Goal: Transaction & Acquisition: Purchase product/service

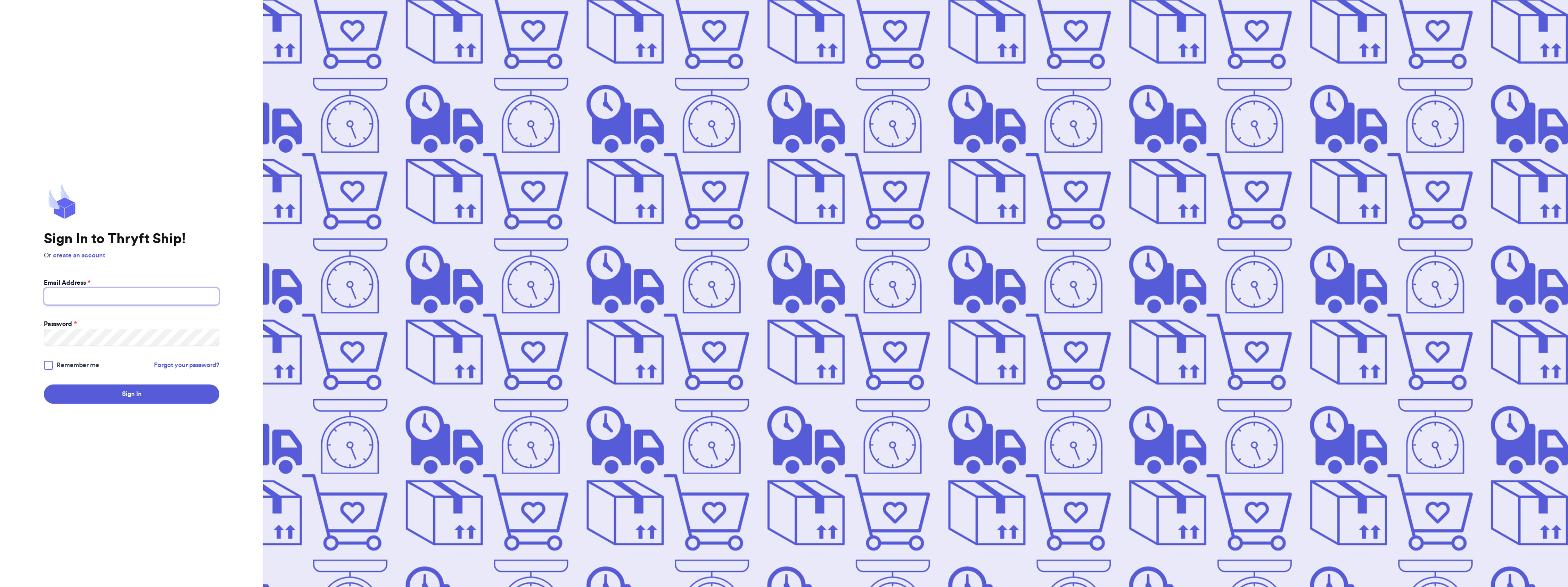
click at [83, 294] on input "Email Address *" at bounding box center [131, 296] width 175 height 18
type input "daymgalvez@gmail.com"
click at [44, 384] on button "Sign In" at bounding box center [131, 394] width 175 height 19
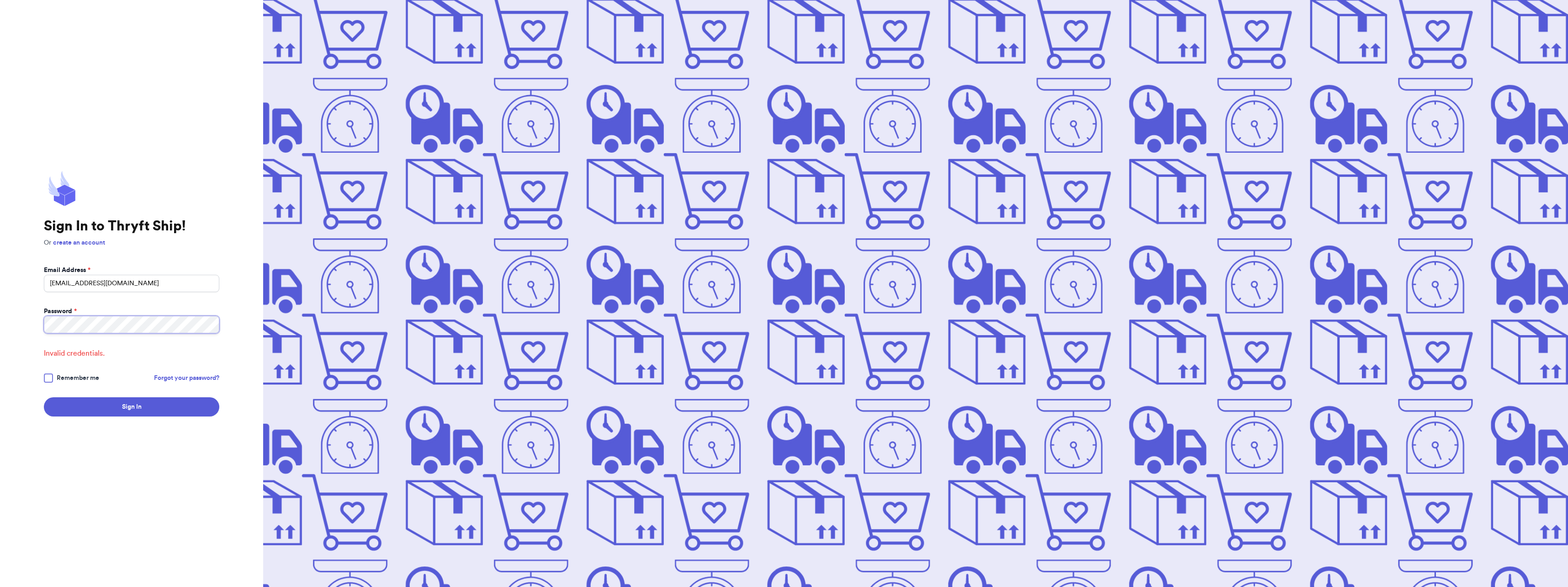
click at [44, 397] on button "Sign In" at bounding box center [131, 407] width 175 height 19
click at [0, 312] on html "Sign In to Thryft Ship! Or create an account Email Address * daymgalvez@gmail.c…" at bounding box center [784, 294] width 1568 height 587
click at [44, 397] on button "Sign In" at bounding box center [131, 407] width 175 height 19
click at [0, 311] on html "Sign In to Thryft Ship! Or create an account Email Address * daymgalvez@gmail.c…" at bounding box center [784, 294] width 1568 height 587
click at [44, 397] on button "Sign In" at bounding box center [131, 407] width 175 height 19
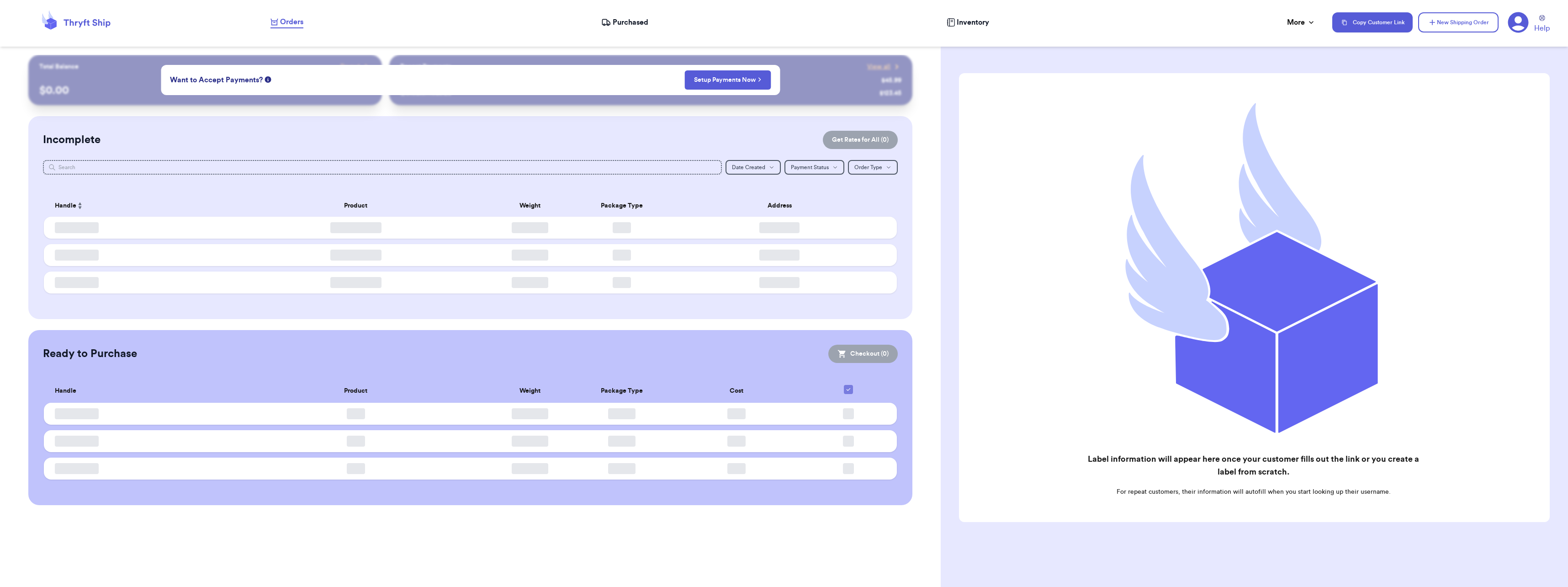
checkbox input "false"
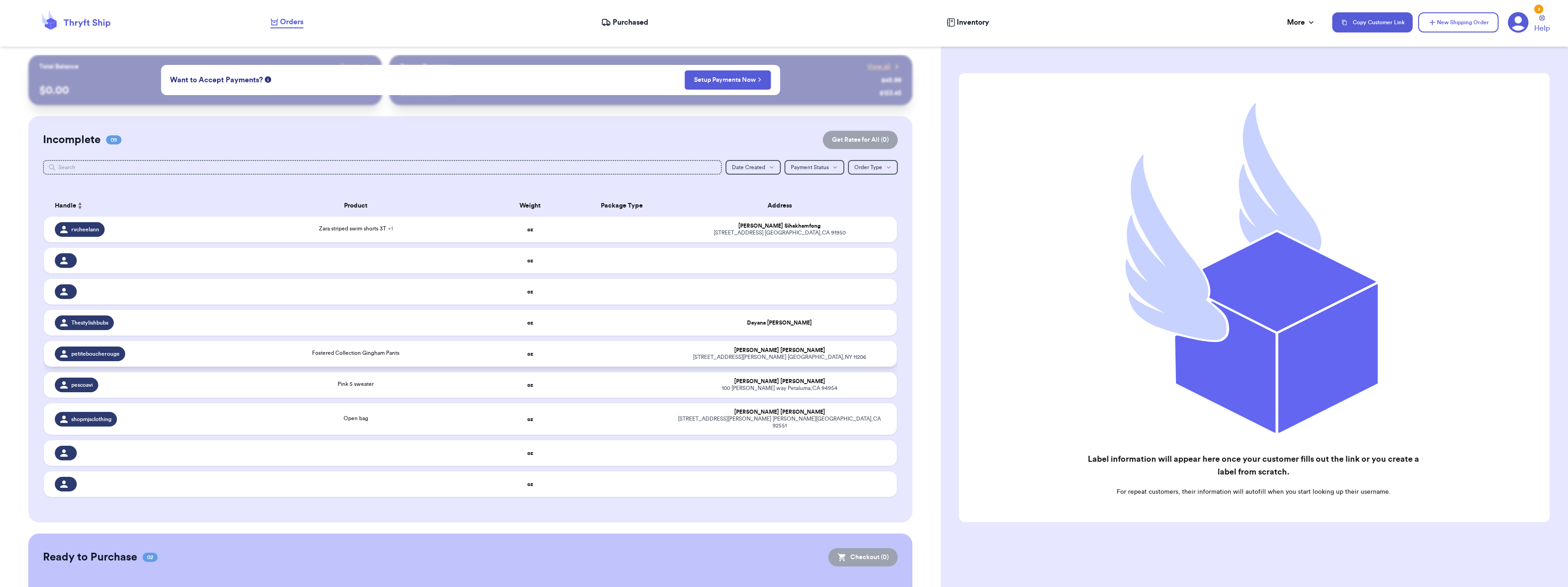
click at [278, 353] on div "Fostered Collection Gingham Pants" at bounding box center [355, 354] width 246 height 10
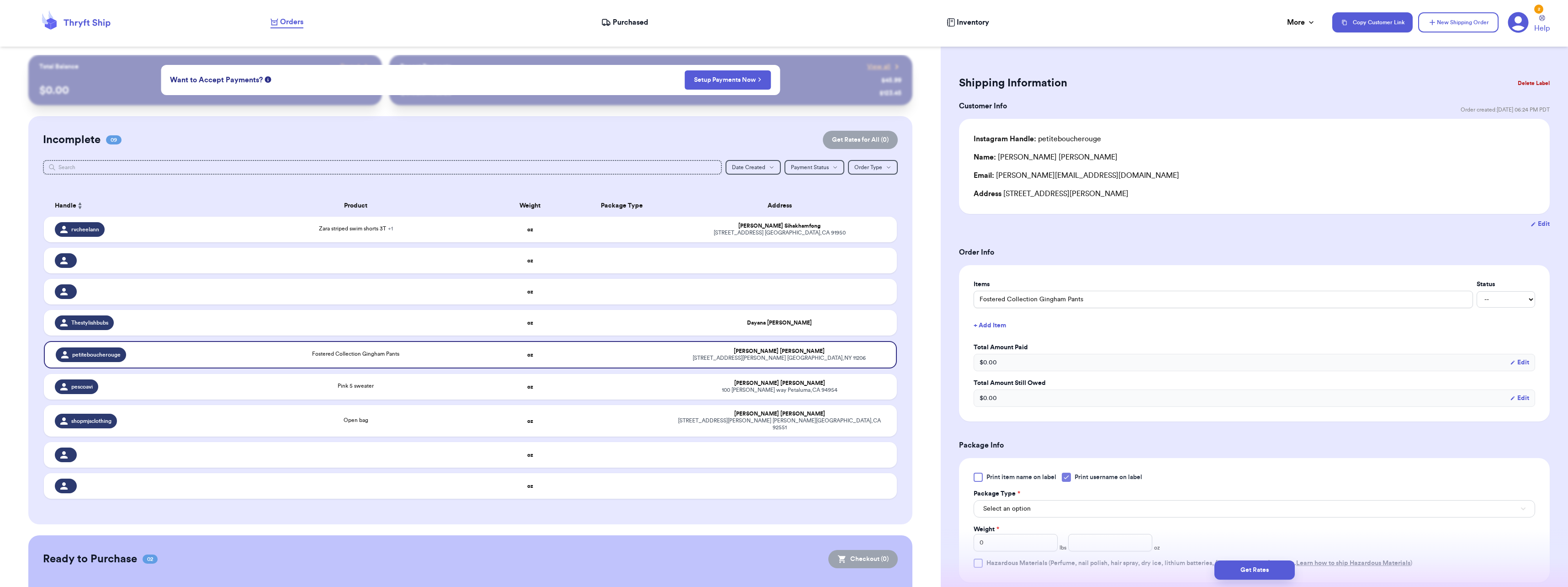
scroll to position [137, 0]
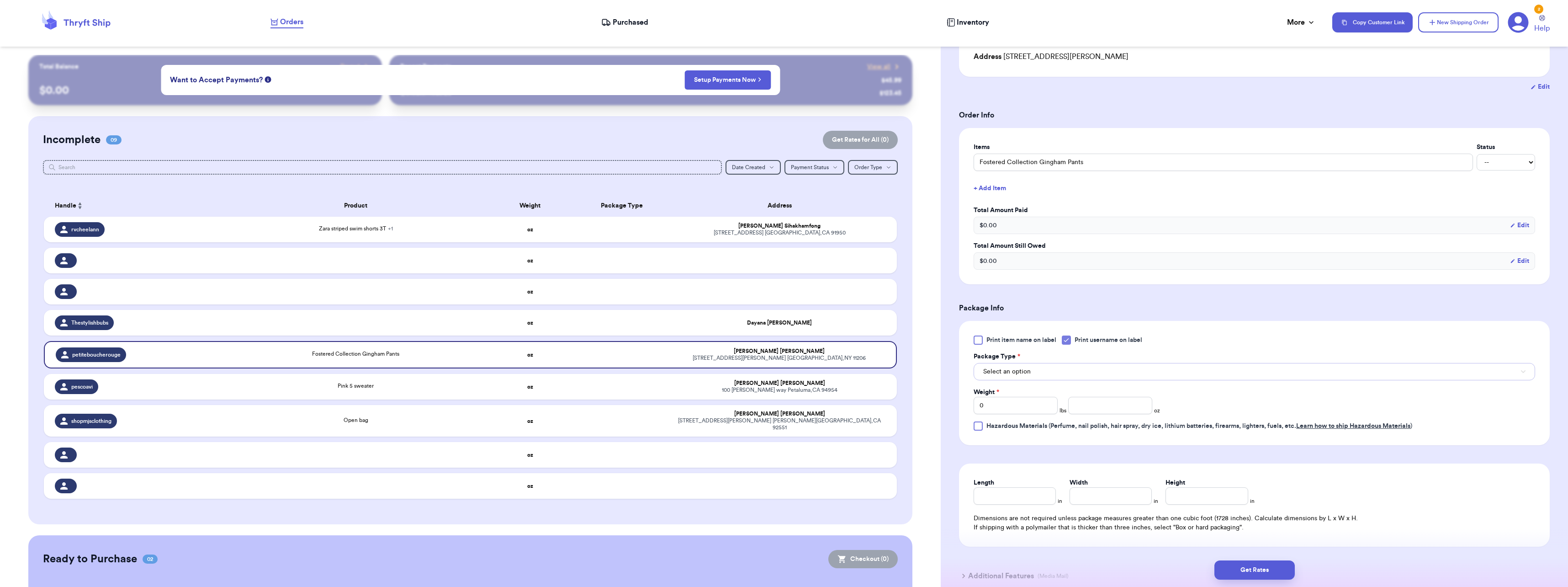
click at [1027, 367] on button "Select an option" at bounding box center [1254, 371] width 561 height 18
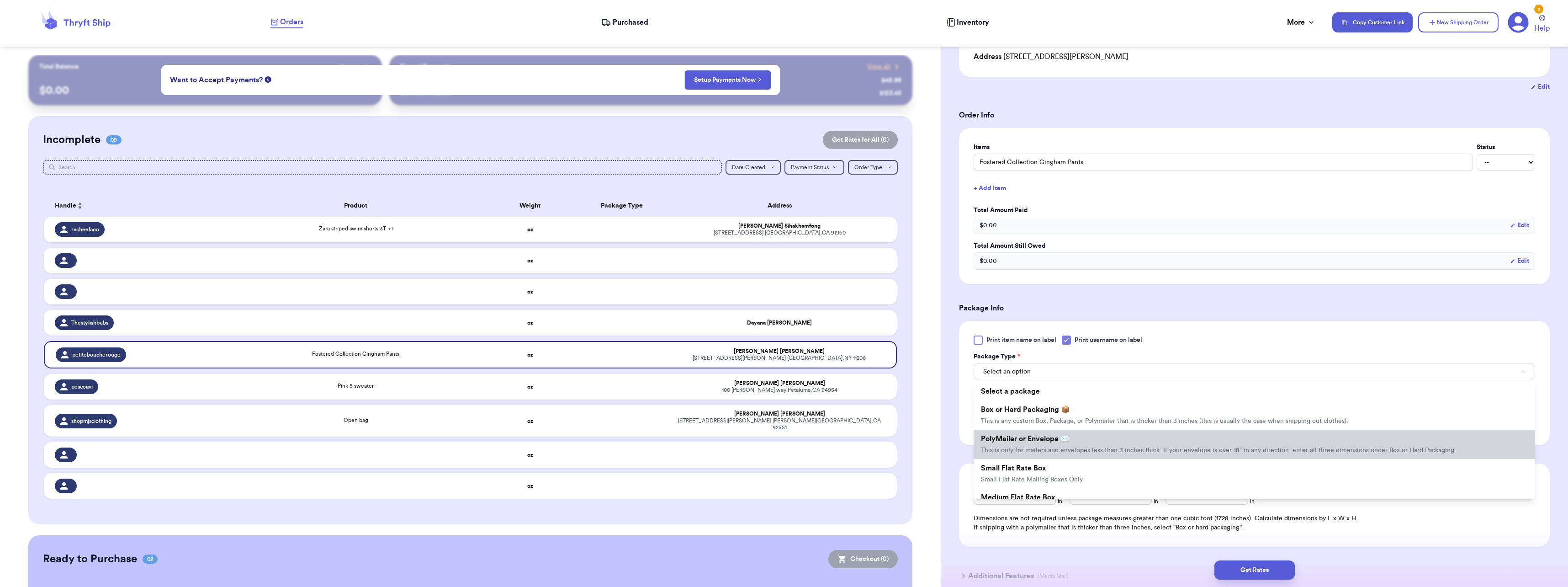
click at [1018, 438] on span "PolyMailer or Envelope ✉️" at bounding box center [1026, 439] width 89 height 7
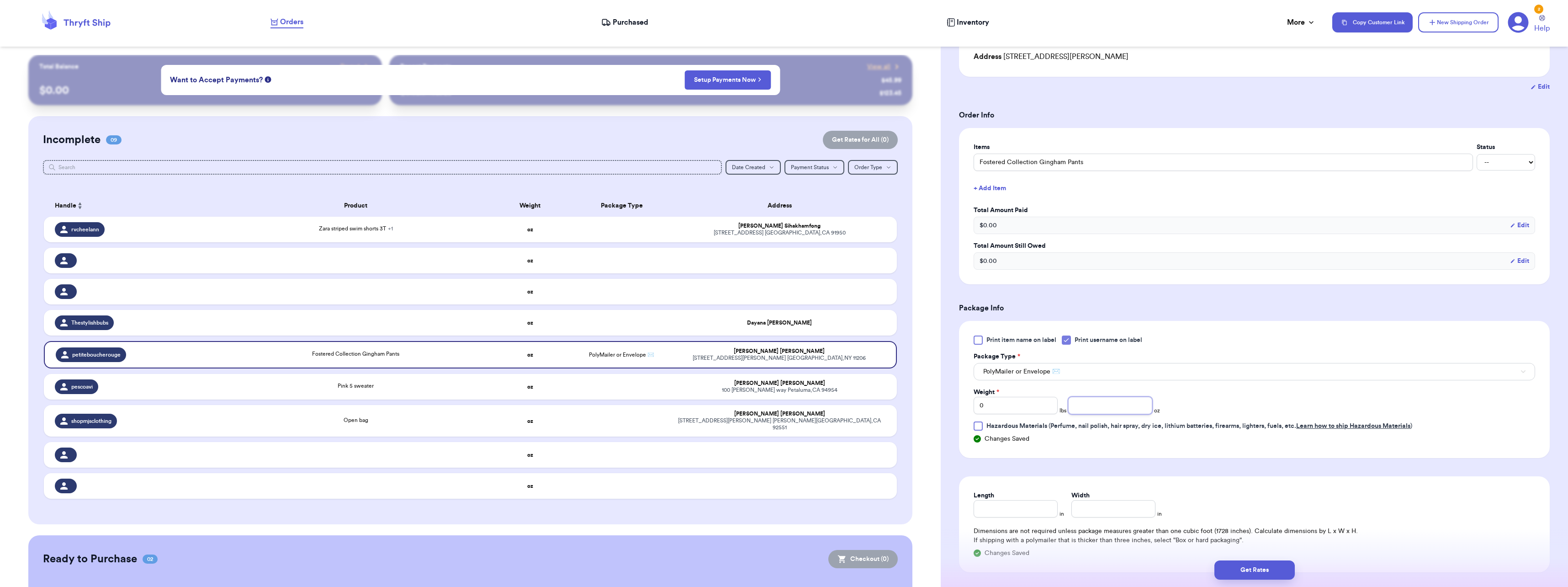
click at [1091, 406] on input "number" at bounding box center [1110, 406] width 84 height 18
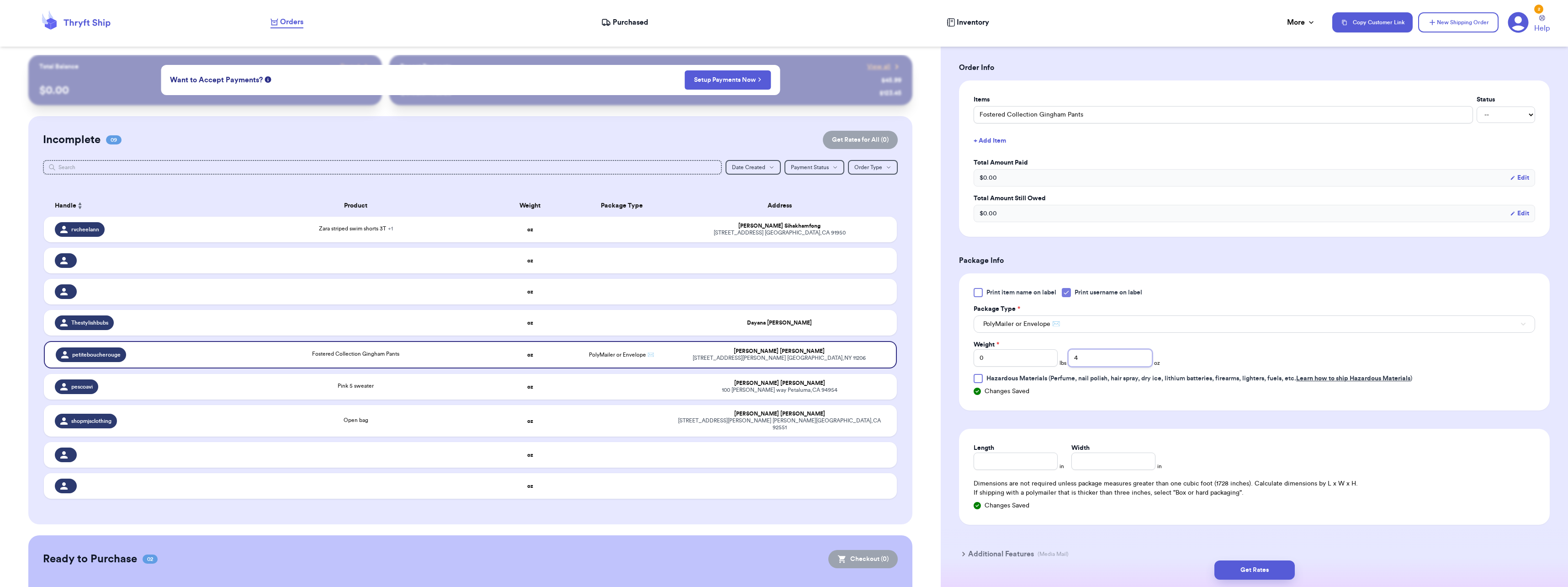
scroll to position [228, 0]
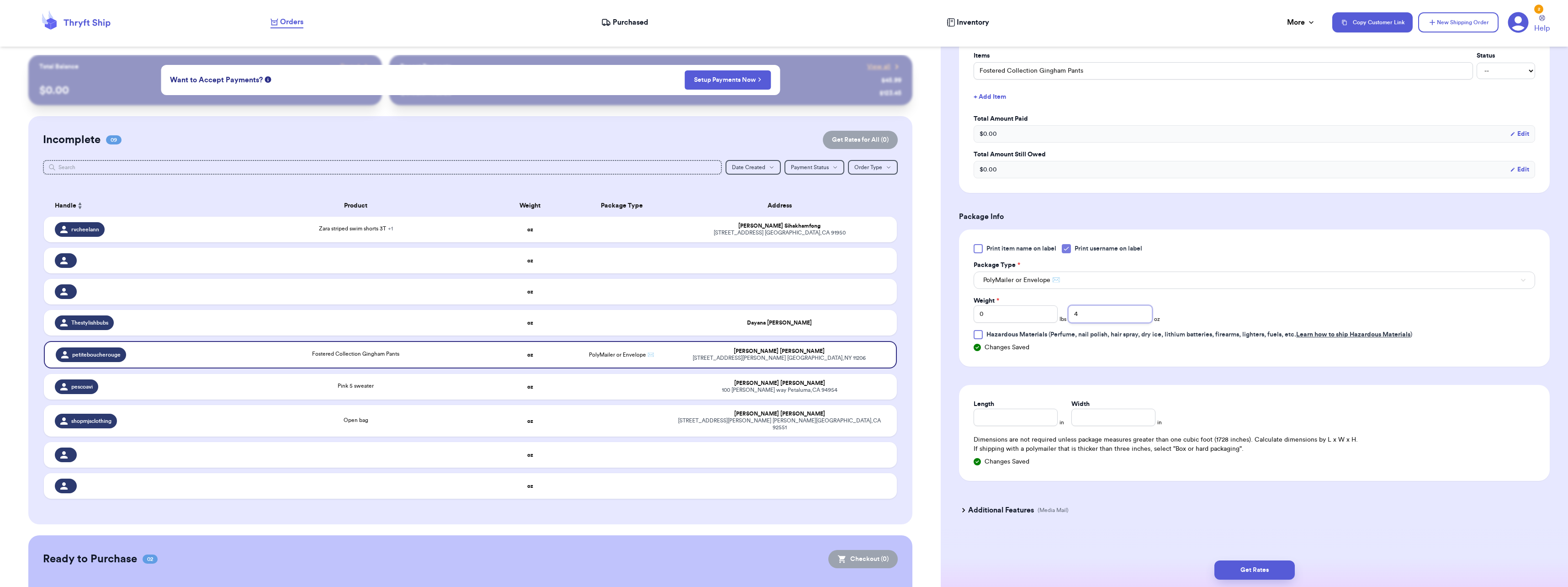
type input "4"
click at [1031, 418] on input "Length" at bounding box center [1015, 417] width 84 height 18
type input "10"
click at [1275, 565] on button "Get Rates" at bounding box center [1255, 570] width 80 height 19
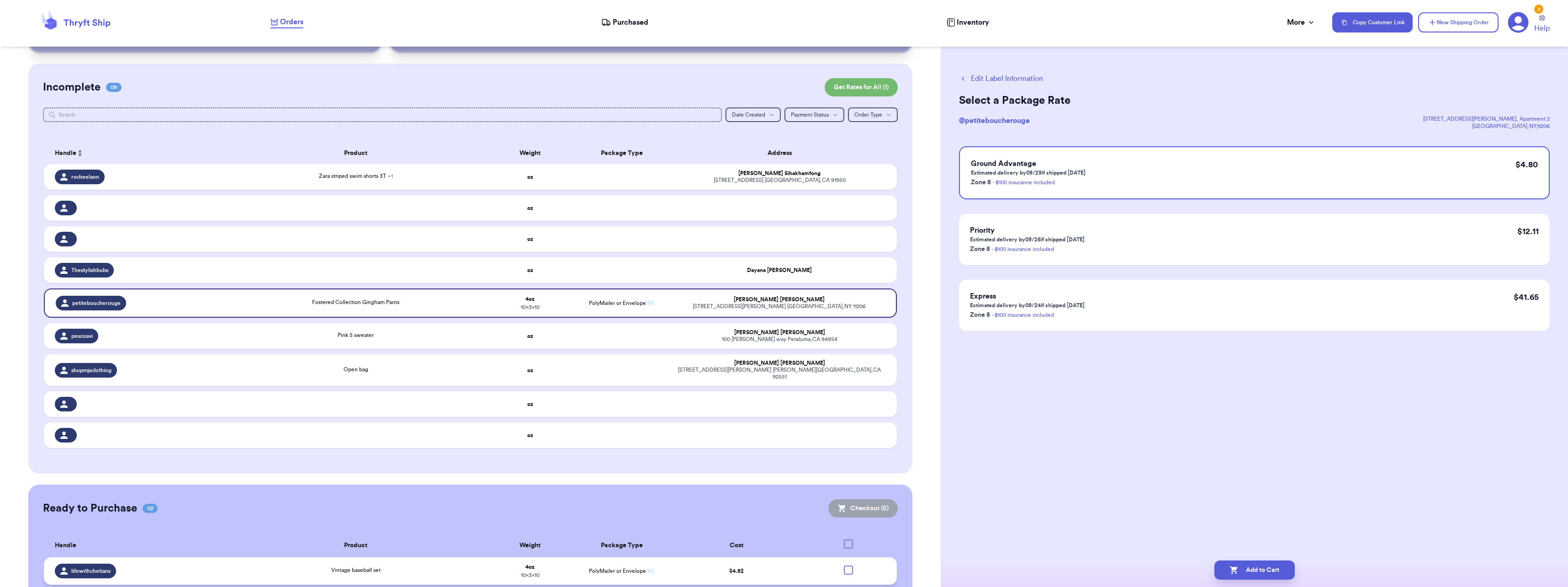
scroll to position [114, 0]
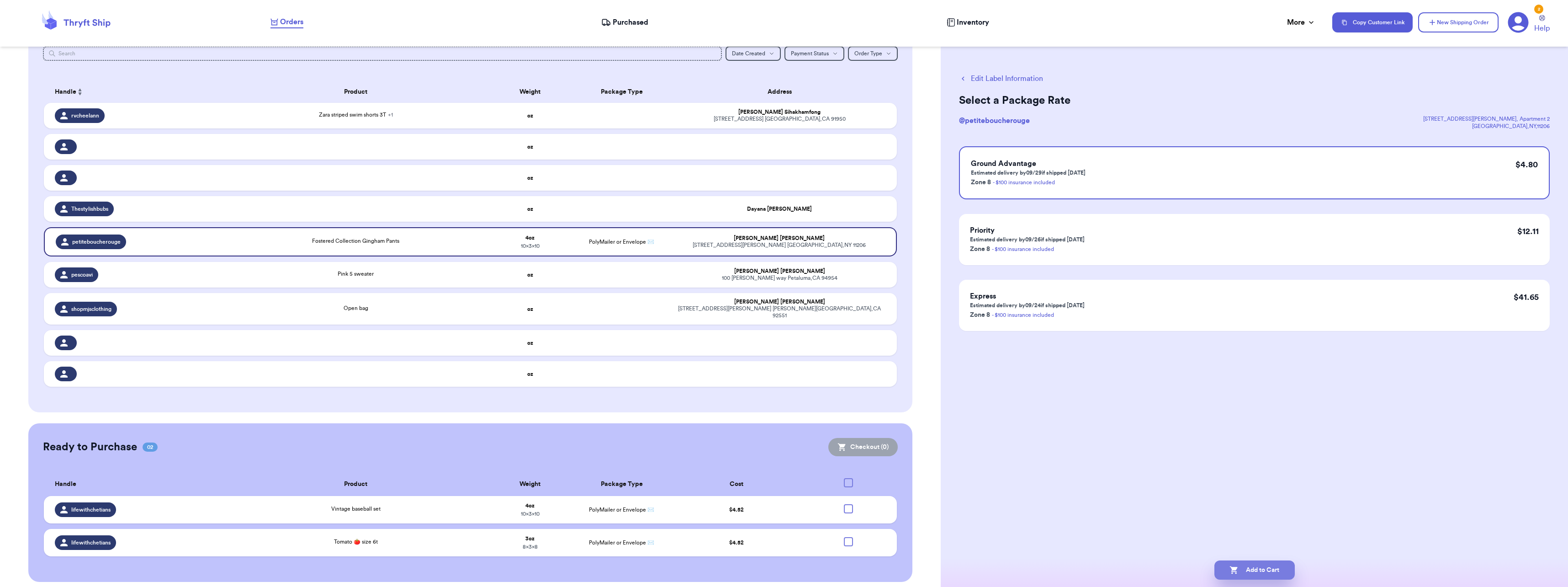
click at [1261, 562] on button "Add to Cart" at bounding box center [1255, 570] width 80 height 19
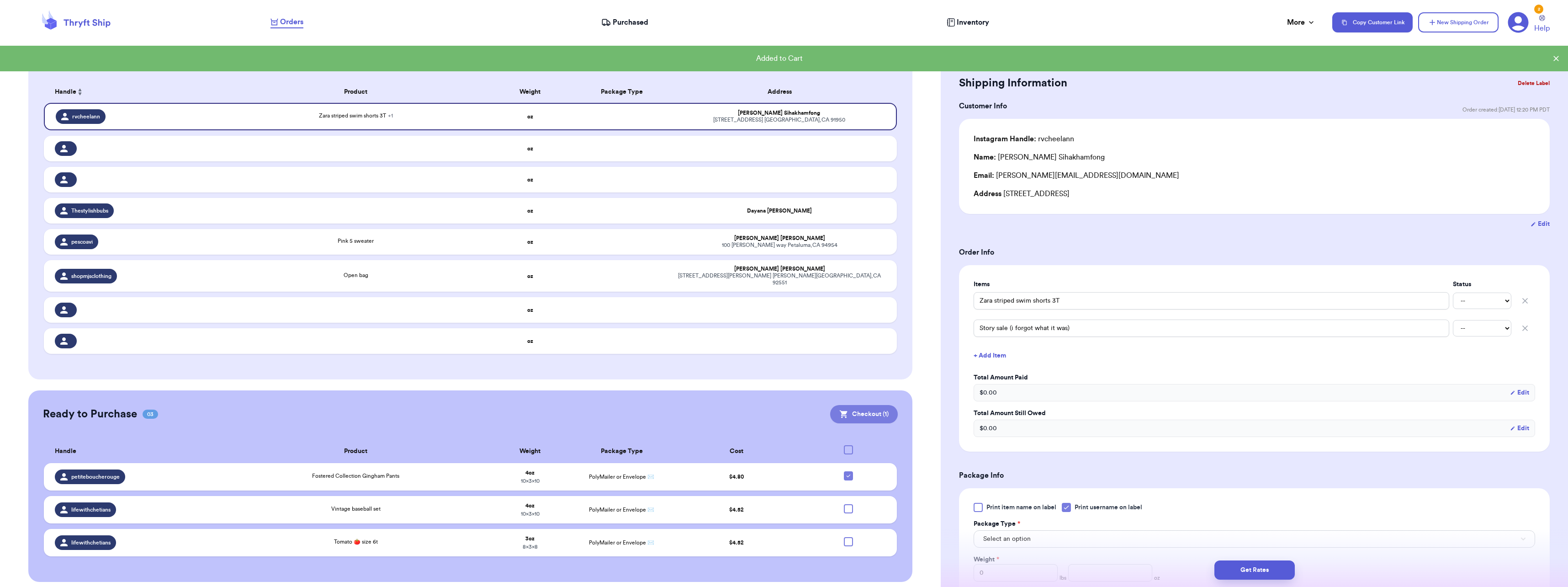
click at [864, 409] on button "Checkout ( 1 )" at bounding box center [864, 414] width 68 height 18
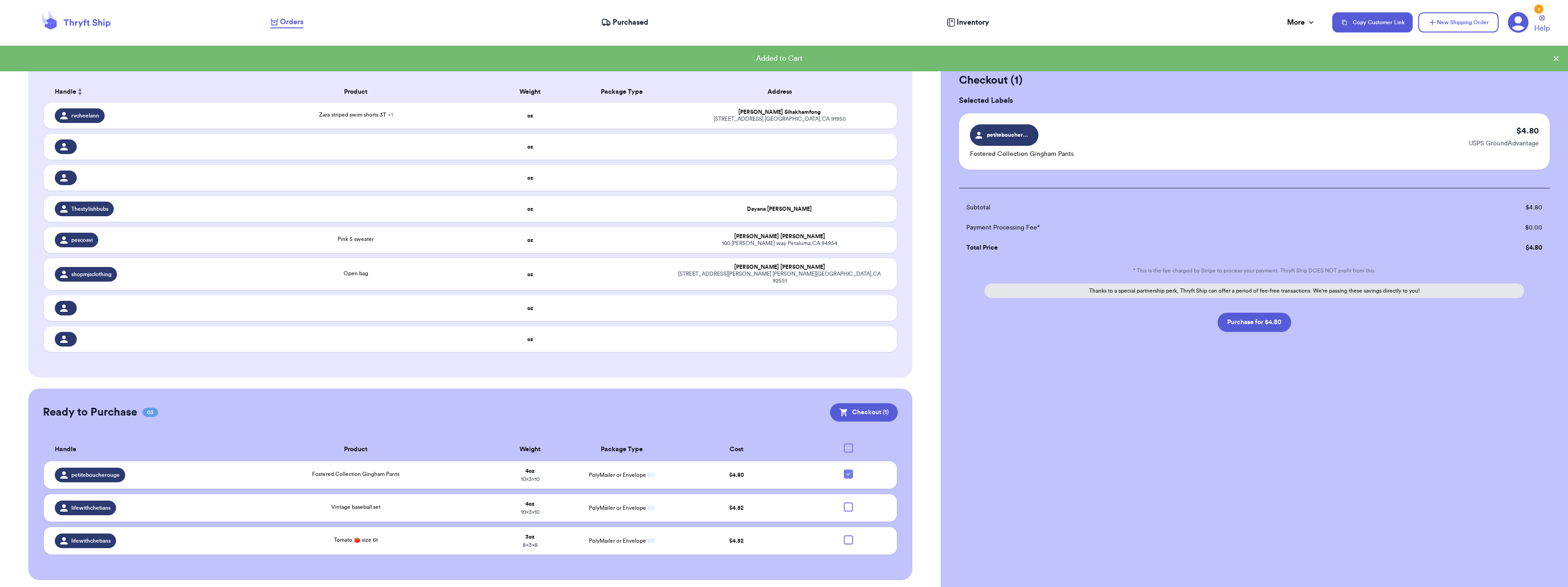
scroll to position [112, 0]
click at [1254, 320] on button "Purchase for $4.80" at bounding box center [1254, 322] width 74 height 19
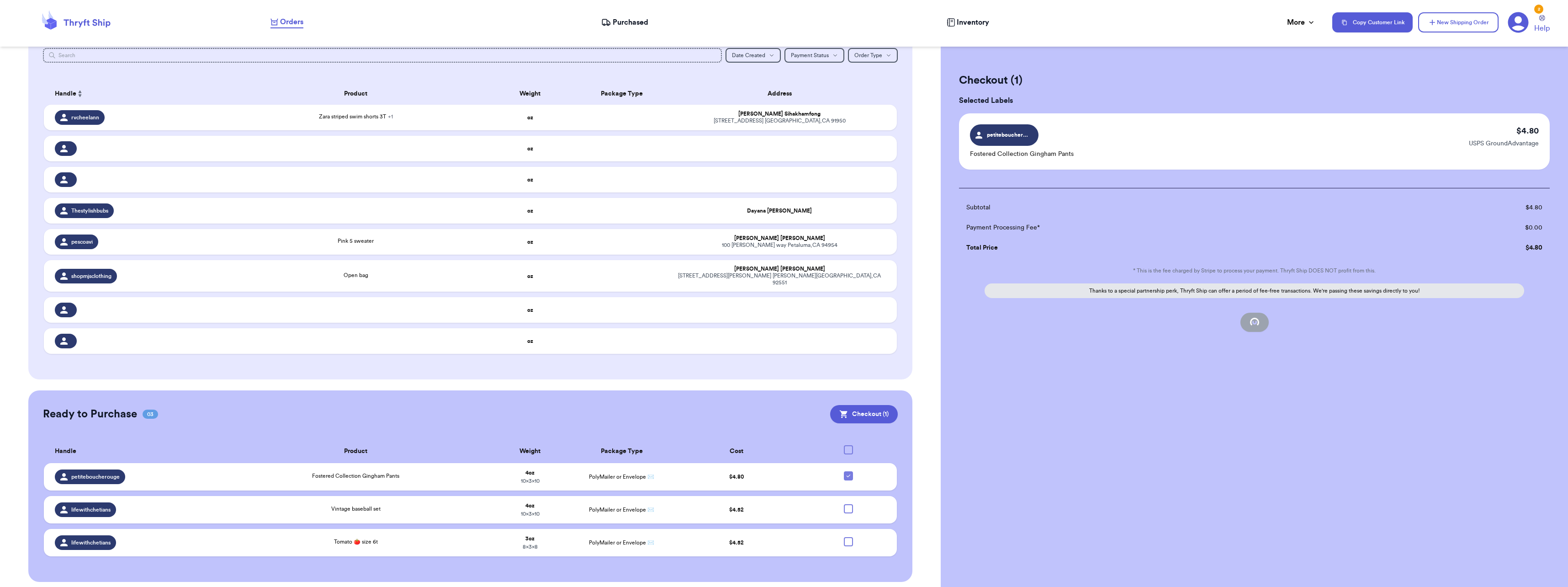
checkbox input "false"
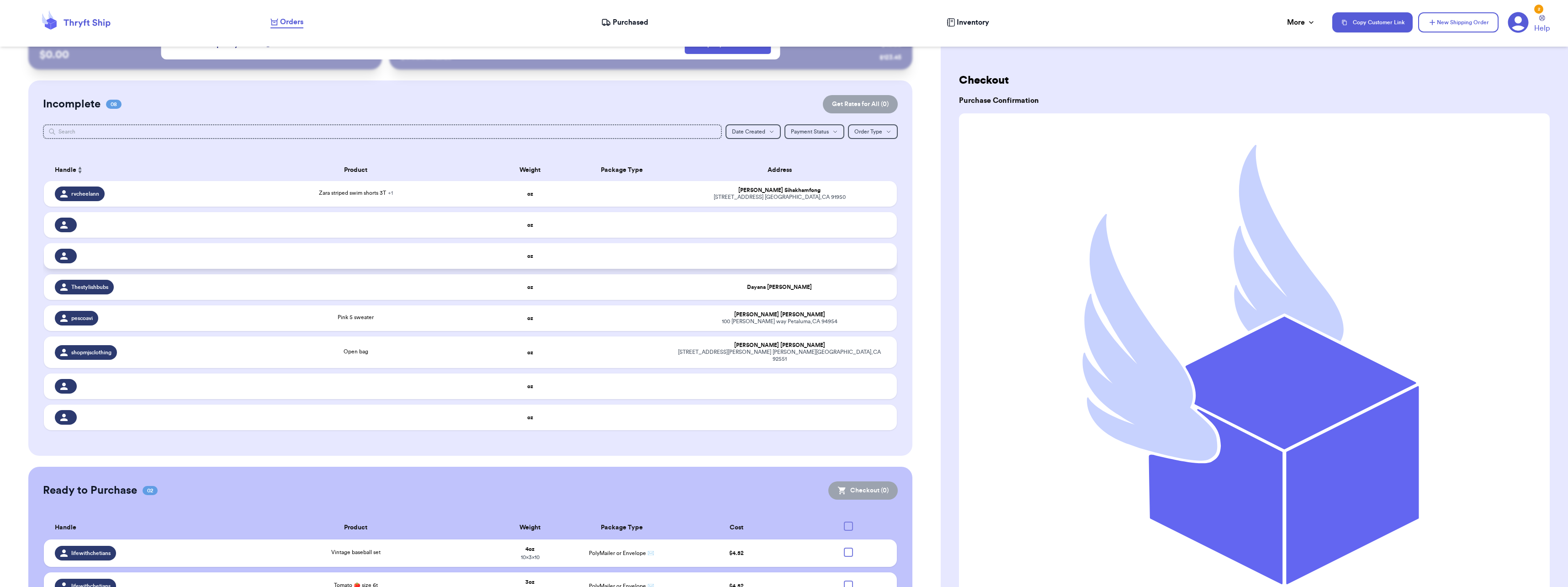
scroll to position [0, 0]
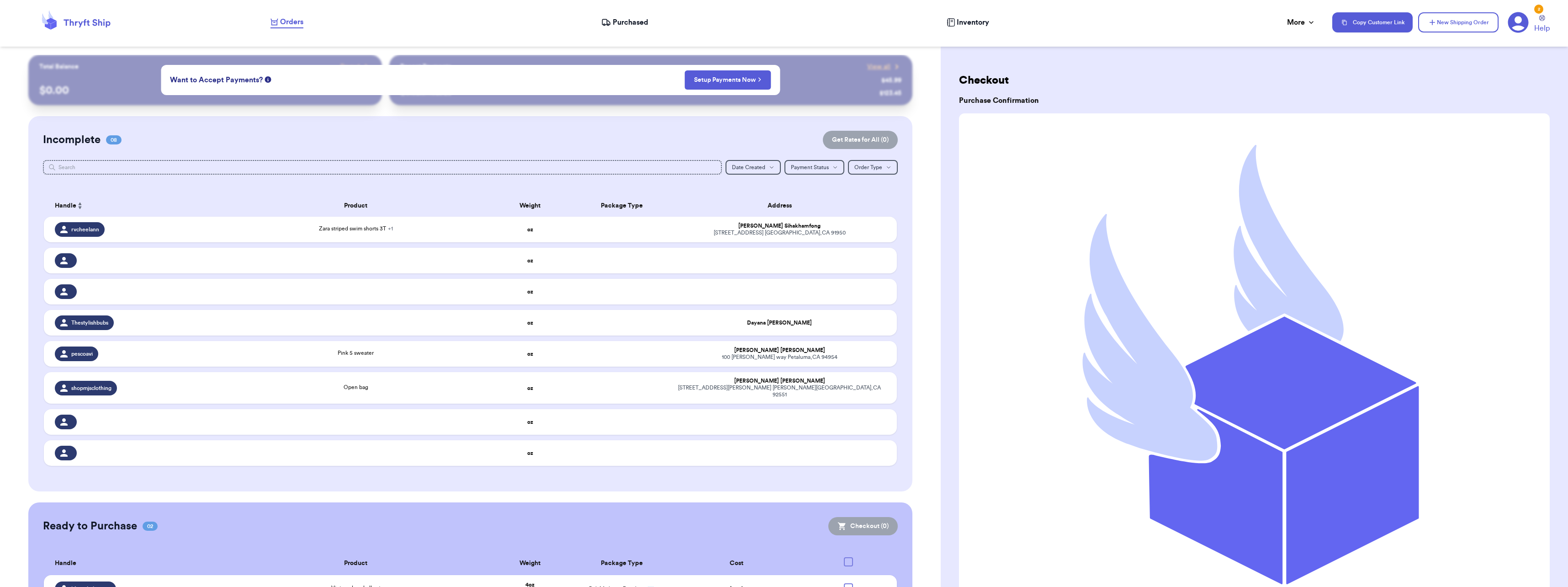
click at [626, 16] on nav "Orders Purchased Inventory More Stats Completed Orders Payments Payouts Copy Cu…" at bounding box center [914, 23] width 1307 height 30
click at [626, 19] on span "Purchased" at bounding box center [631, 23] width 36 height 11
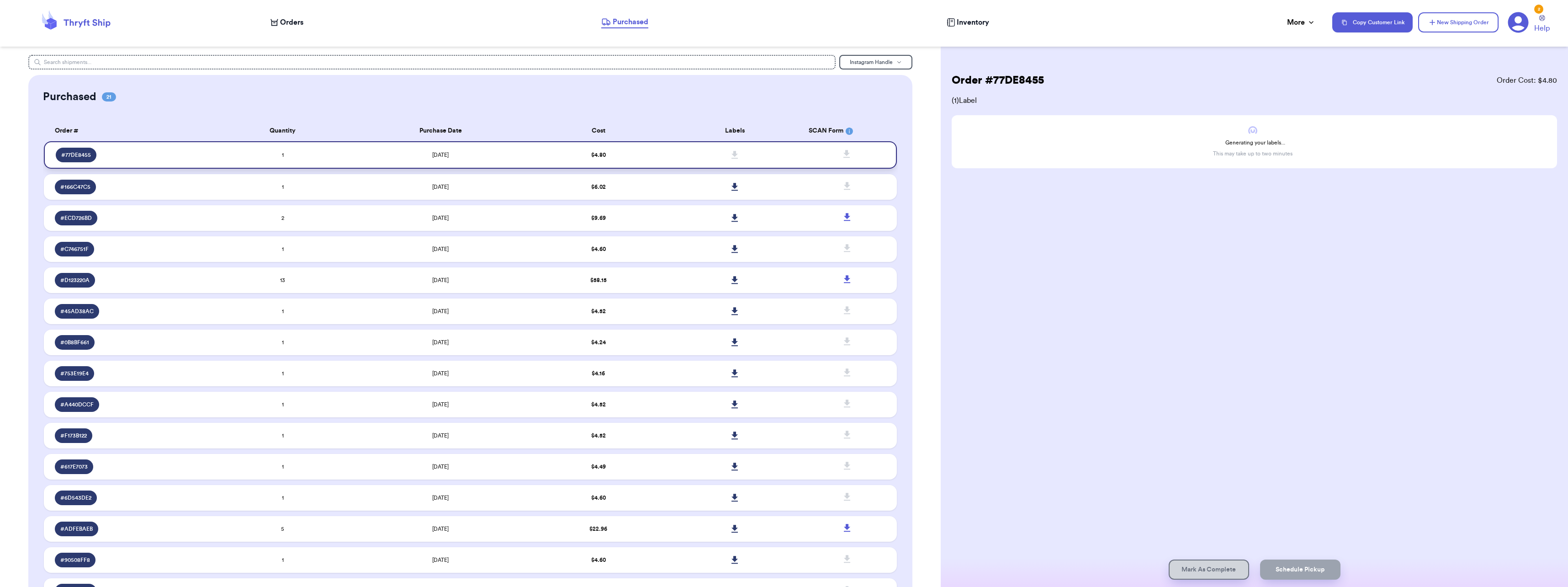
click at [680, 156] on td at bounding box center [735, 155] width 136 height 27
click at [554, 159] on td "$ 4.80" at bounding box center [598, 155] width 136 height 27
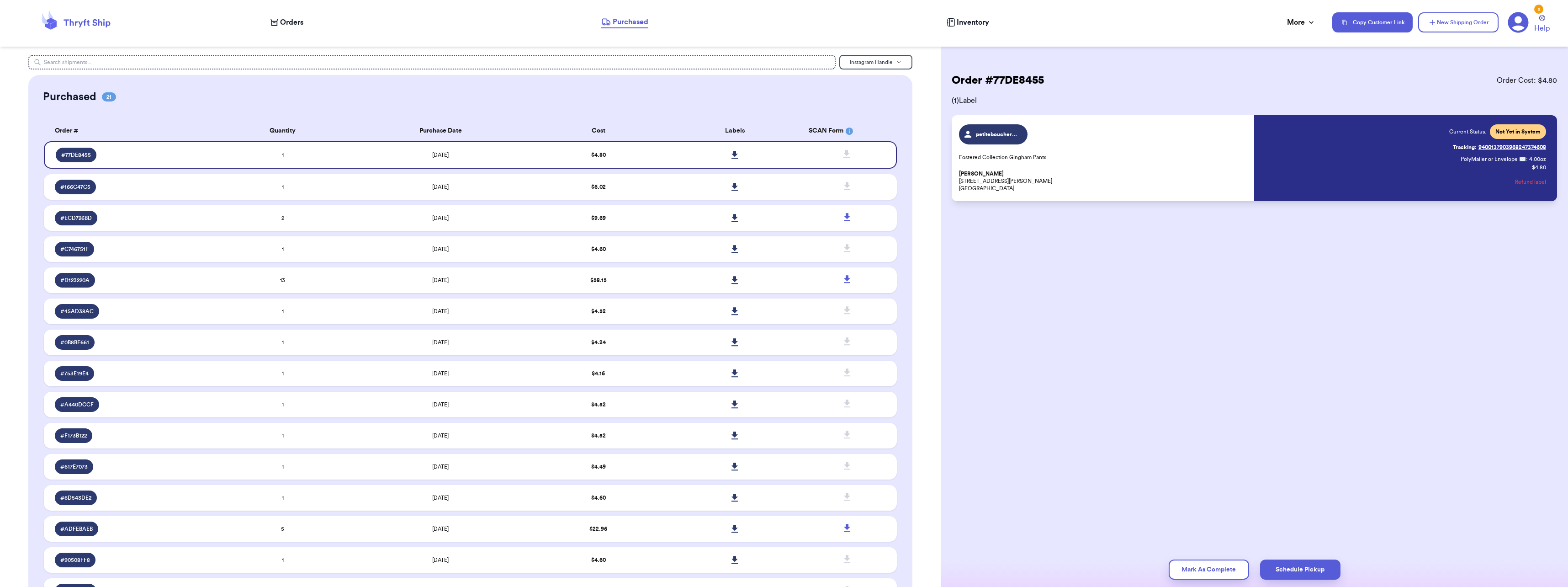
click at [1001, 131] on span "petiteboucherouge" at bounding box center [997, 135] width 43 height 7
click at [1140, 152] on div "petiteboucherouge Fostered Collection Gingham Pants [PERSON_NAME][GEOGRAPHIC_DA…" at bounding box center [1104, 158] width 290 height 68
click at [726, 152] on link at bounding box center [735, 155] width 20 height 20
